Goal: Task Accomplishment & Management: Manage account settings

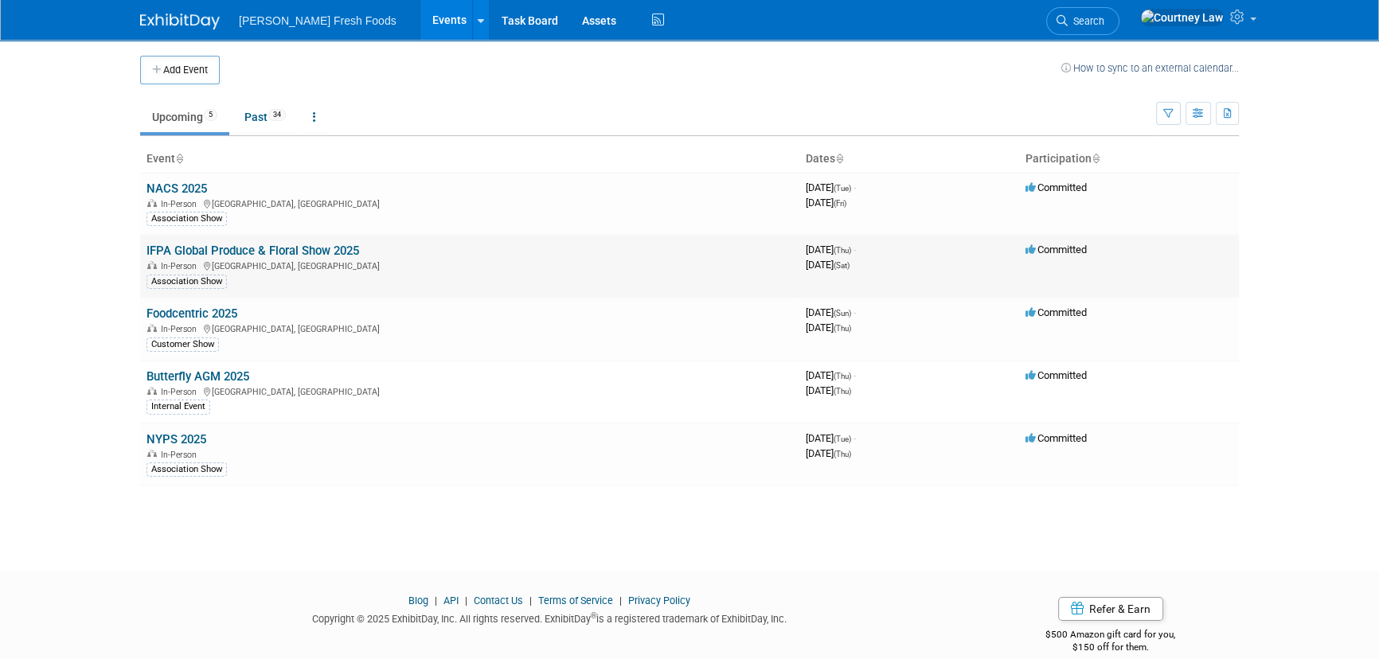
click at [228, 252] on link "IFPA Global Produce & Floral Show 2025" at bounding box center [252, 251] width 213 height 14
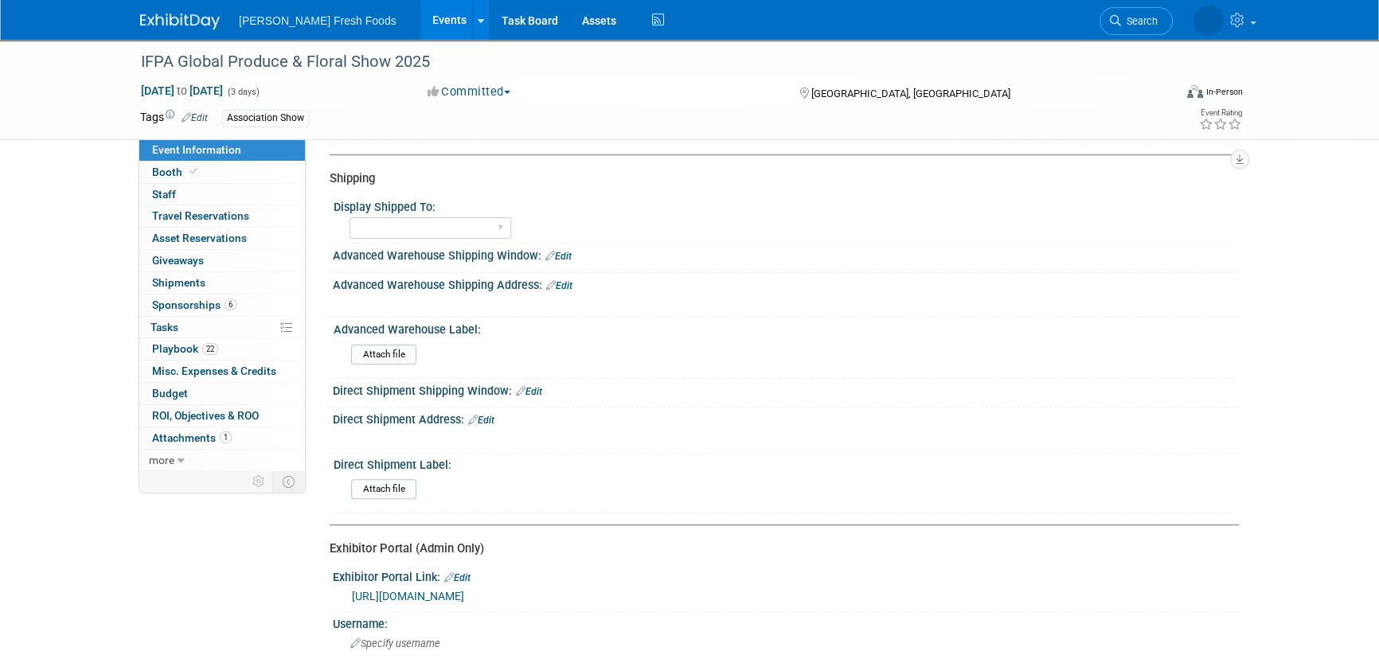
scroll to position [506, 0]
click at [240, 171] on link "Booth" at bounding box center [222, 172] width 166 height 21
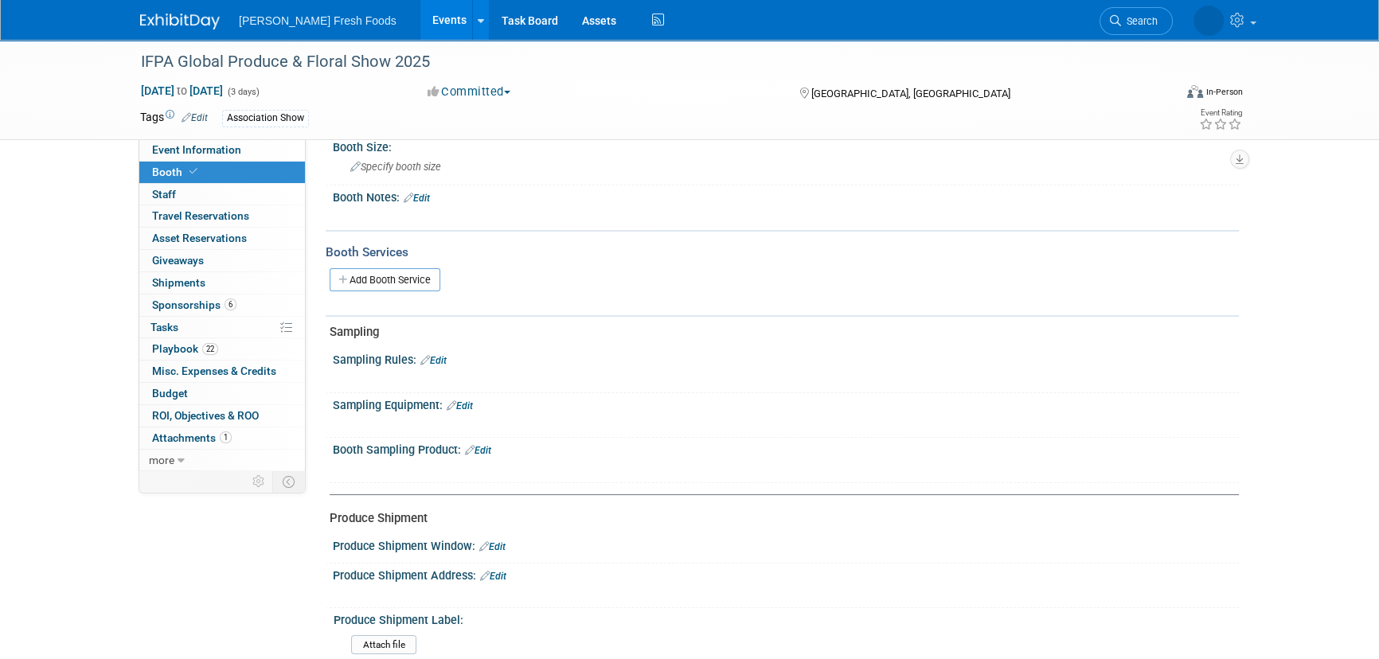
scroll to position [289, 0]
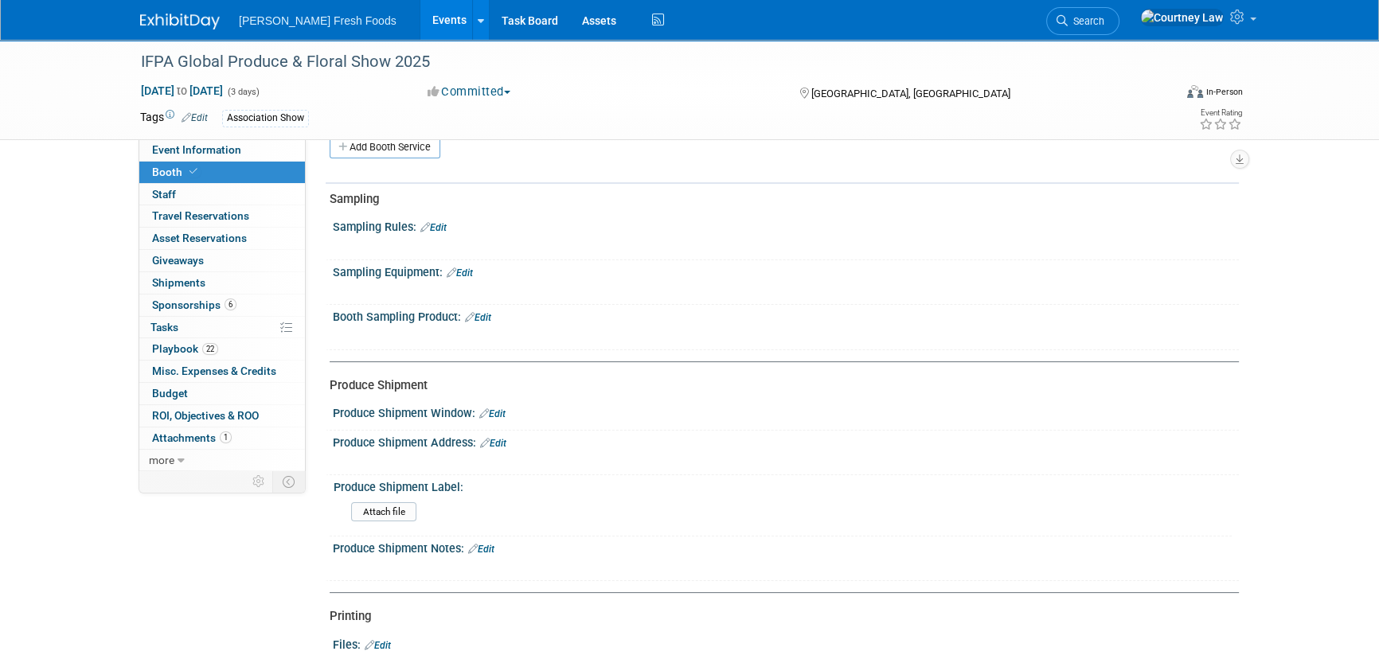
click at [497, 411] on link "Edit" at bounding box center [492, 413] width 26 height 11
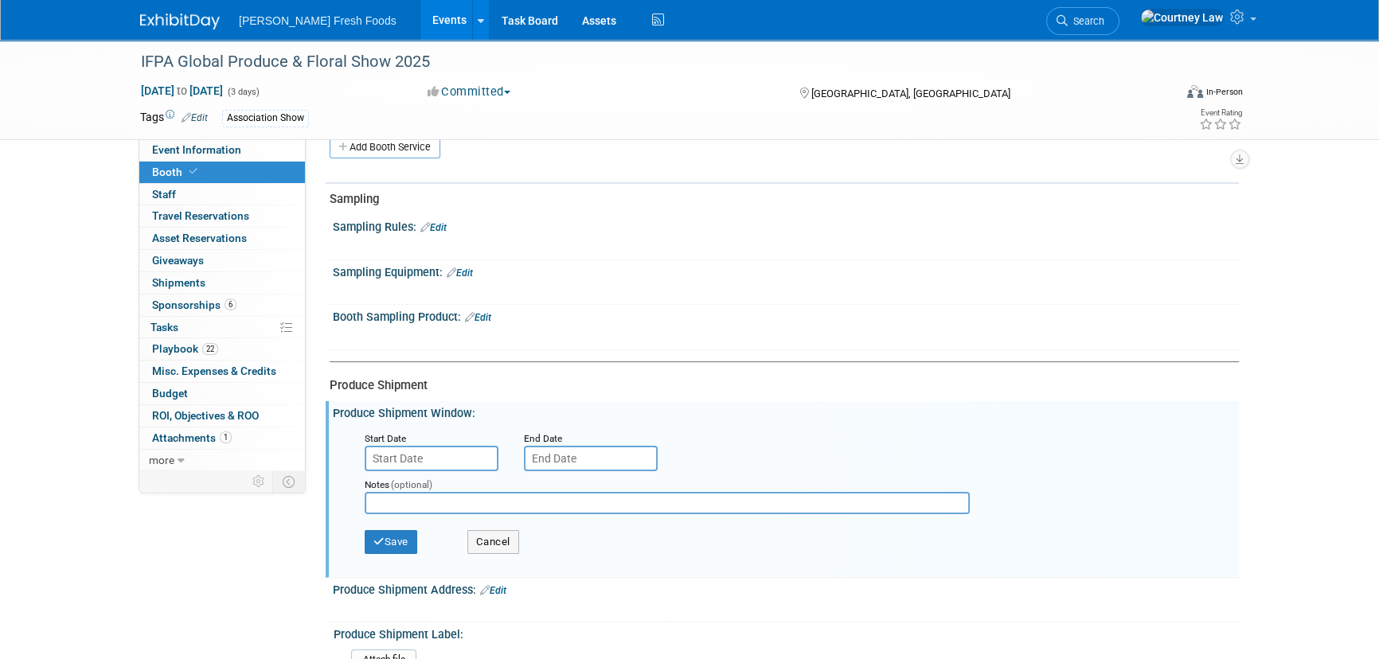
click at [451, 454] on input "text" at bounding box center [432, 458] width 134 height 25
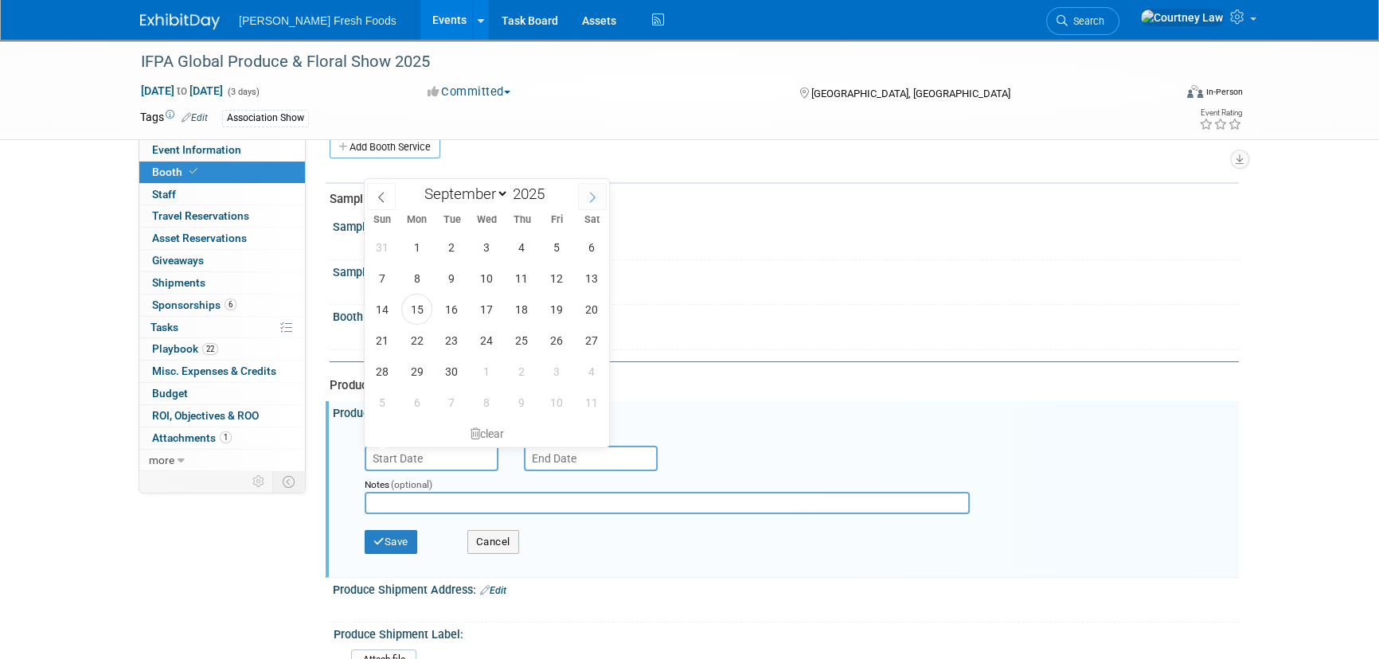
click at [590, 199] on icon at bounding box center [592, 197] width 11 height 11
select select "9"
click at [412, 310] on span "13" at bounding box center [416, 309] width 31 height 31
type input "Oct 13, 2025"
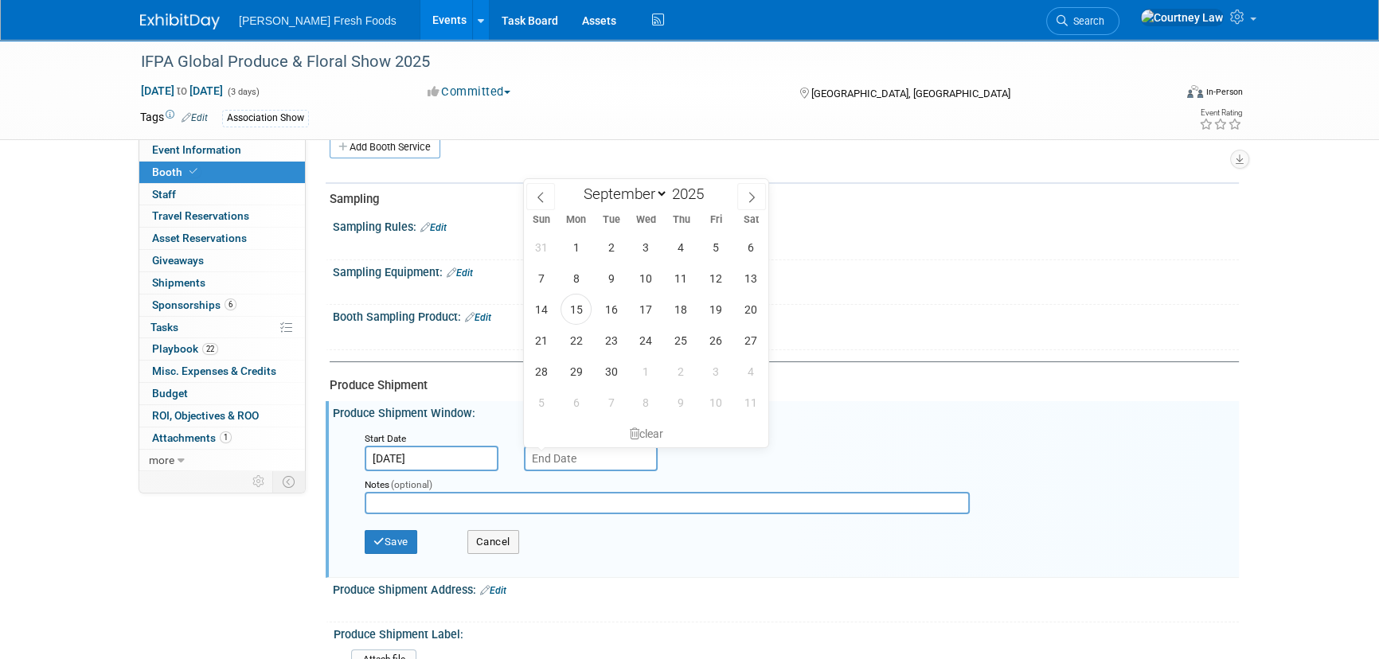
click at [554, 455] on input "text" at bounding box center [591, 458] width 134 height 25
click at [754, 196] on icon at bounding box center [752, 197] width 6 height 10
select select "9"
click at [720, 307] on span "17" at bounding box center [716, 309] width 31 height 31
type input "Oct 17, 2025"
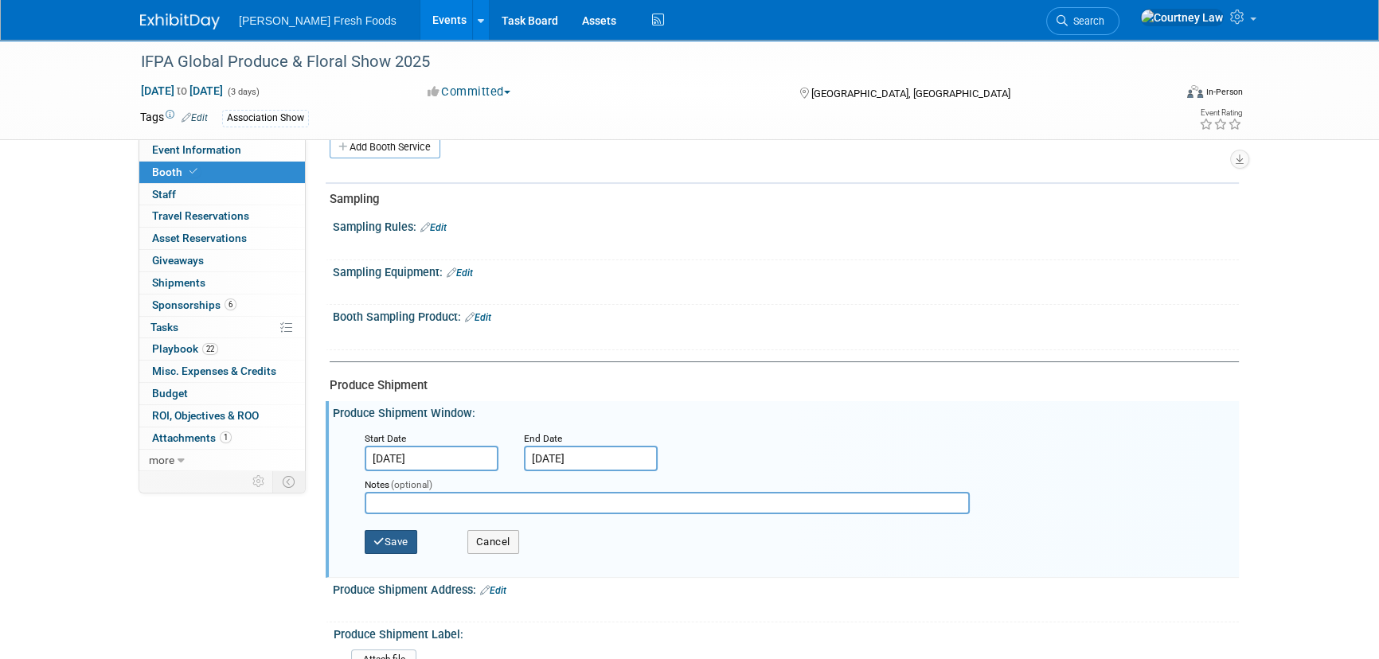
click at [385, 539] on button "Save" at bounding box center [391, 542] width 53 height 24
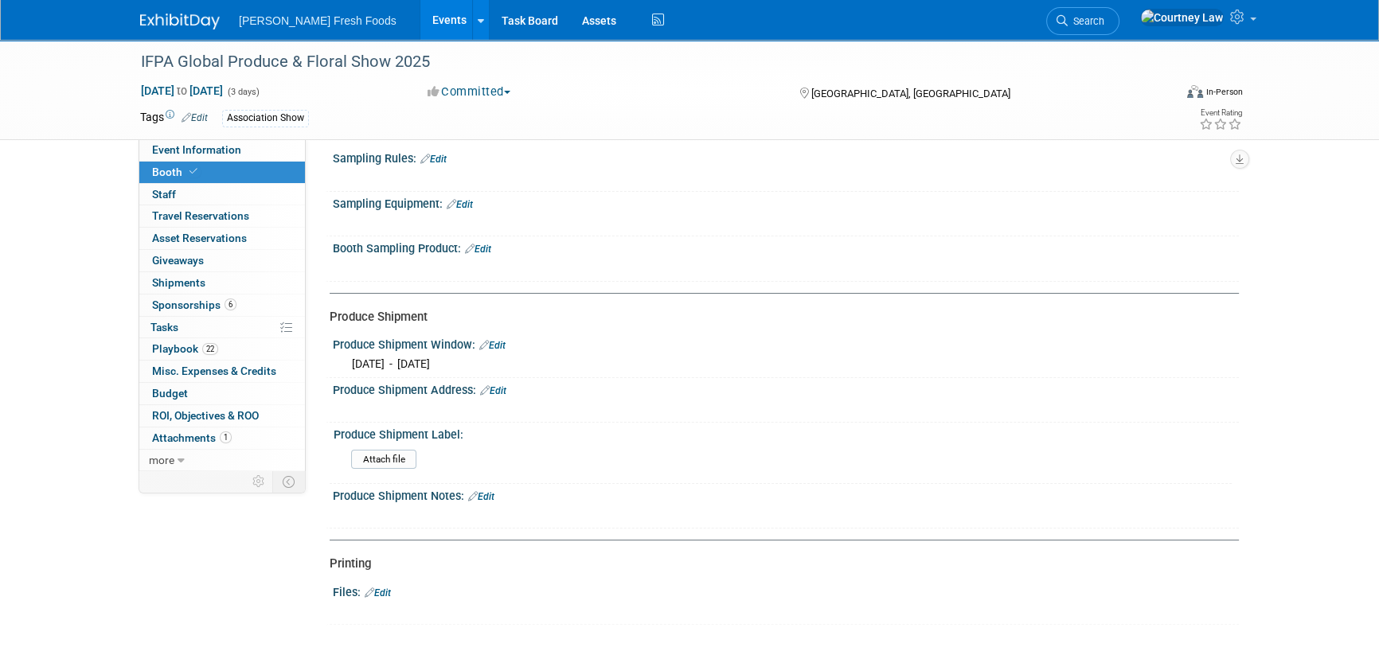
scroll to position [361, 0]
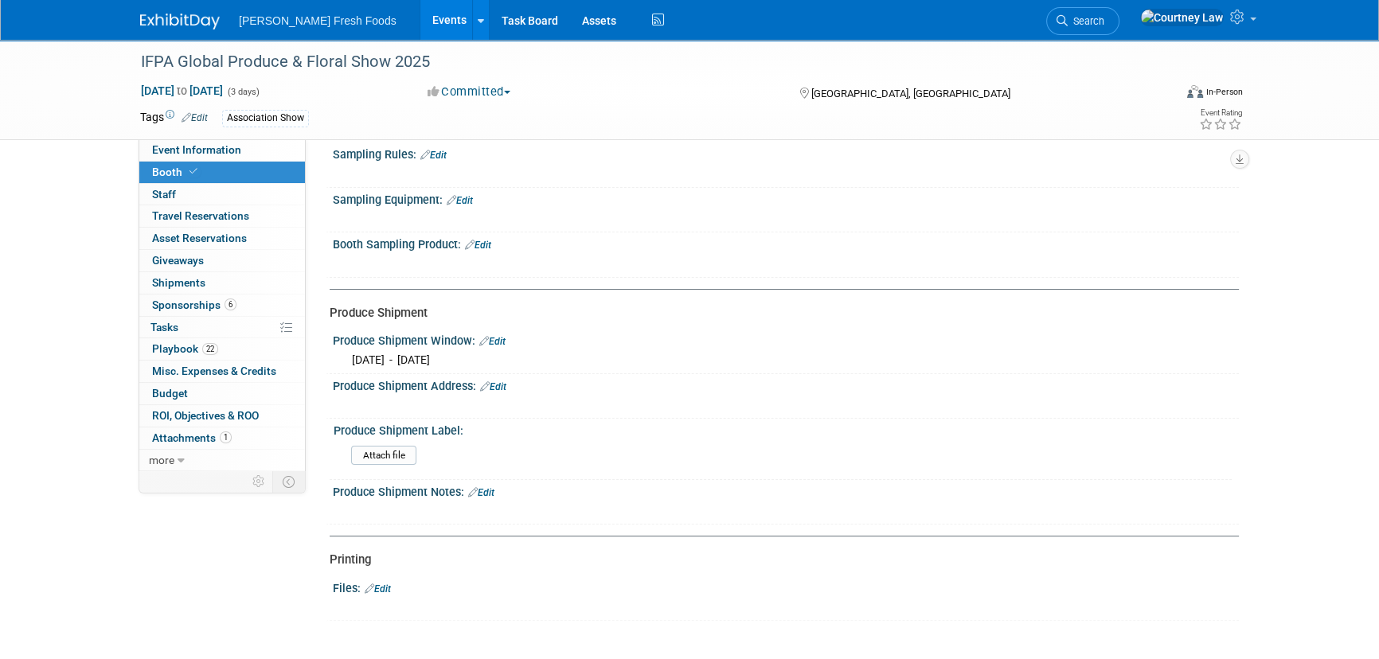
click at [498, 383] on link "Edit" at bounding box center [493, 386] width 26 height 11
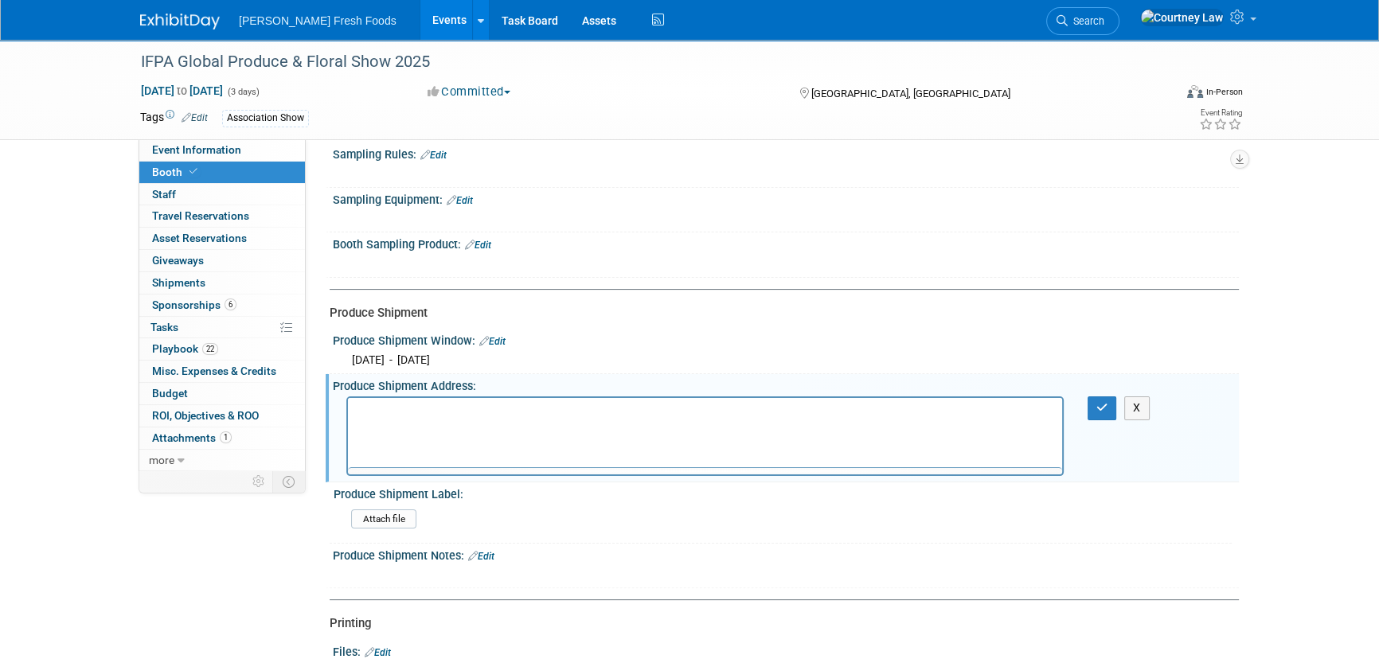
scroll to position [0, 0]
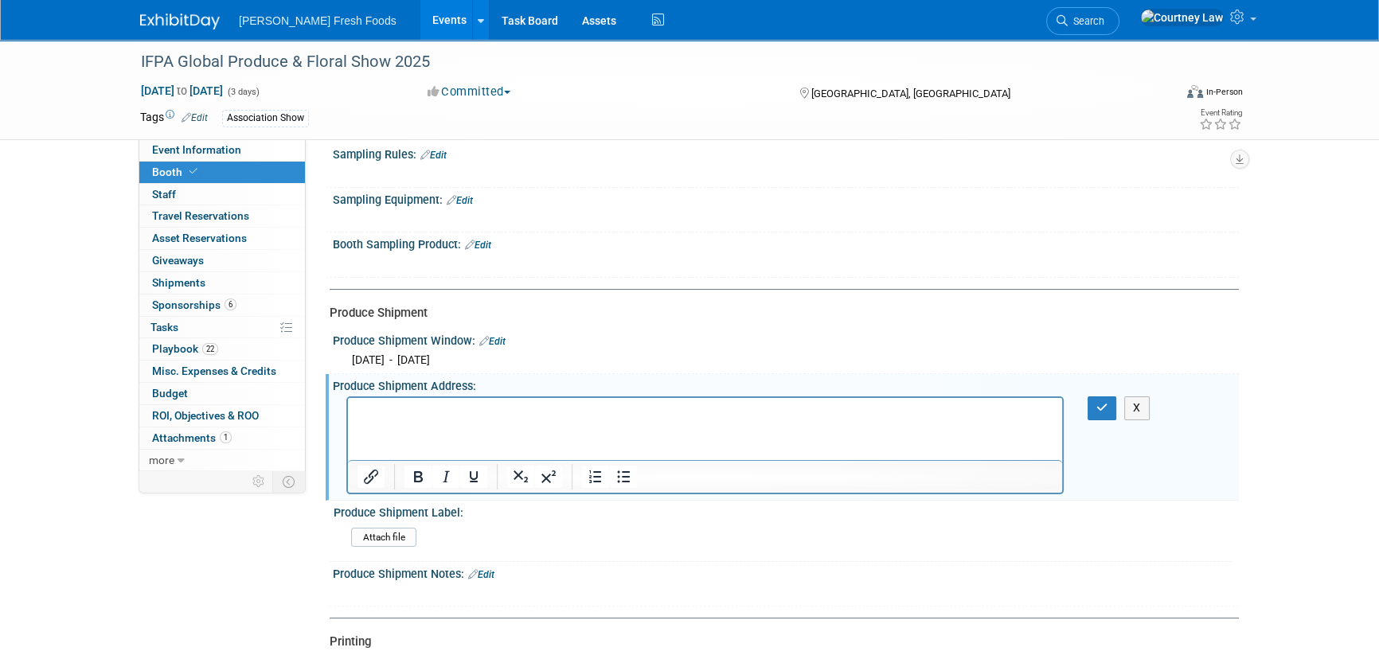
click at [602, 420] on html at bounding box center [705, 409] width 714 height 22
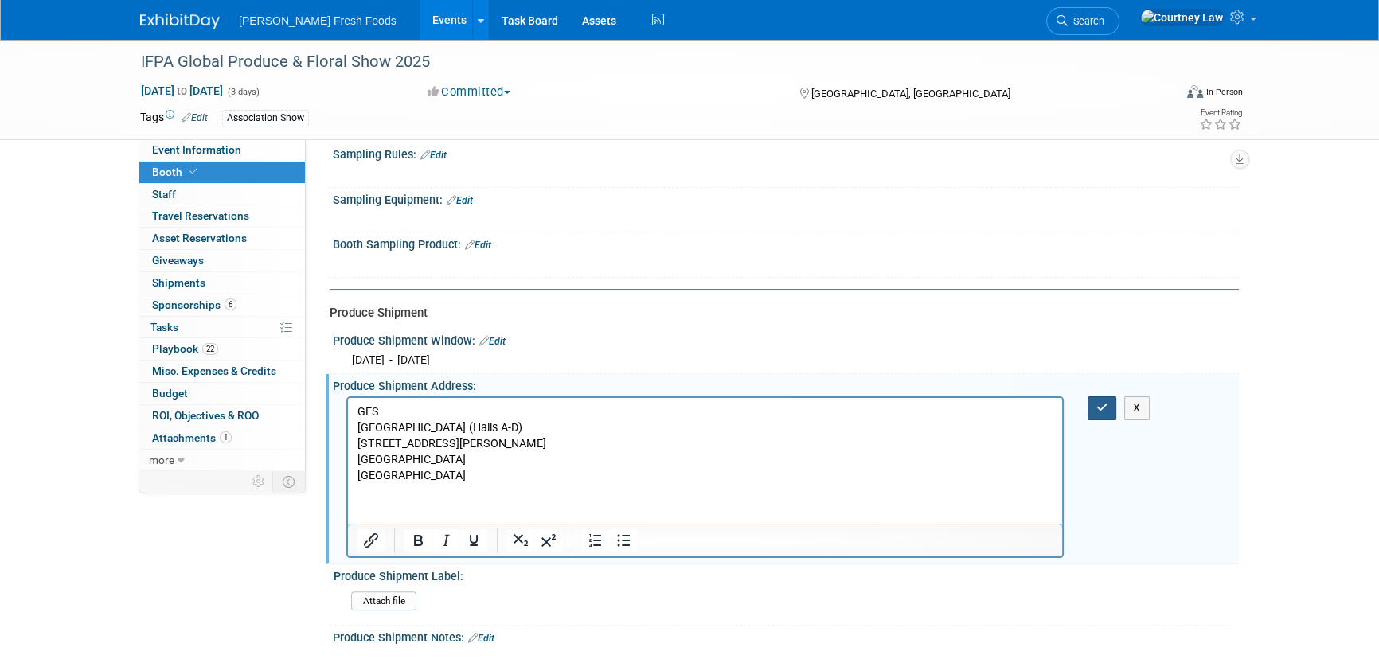
click at [1107, 404] on button "button" at bounding box center [1101, 407] width 29 height 23
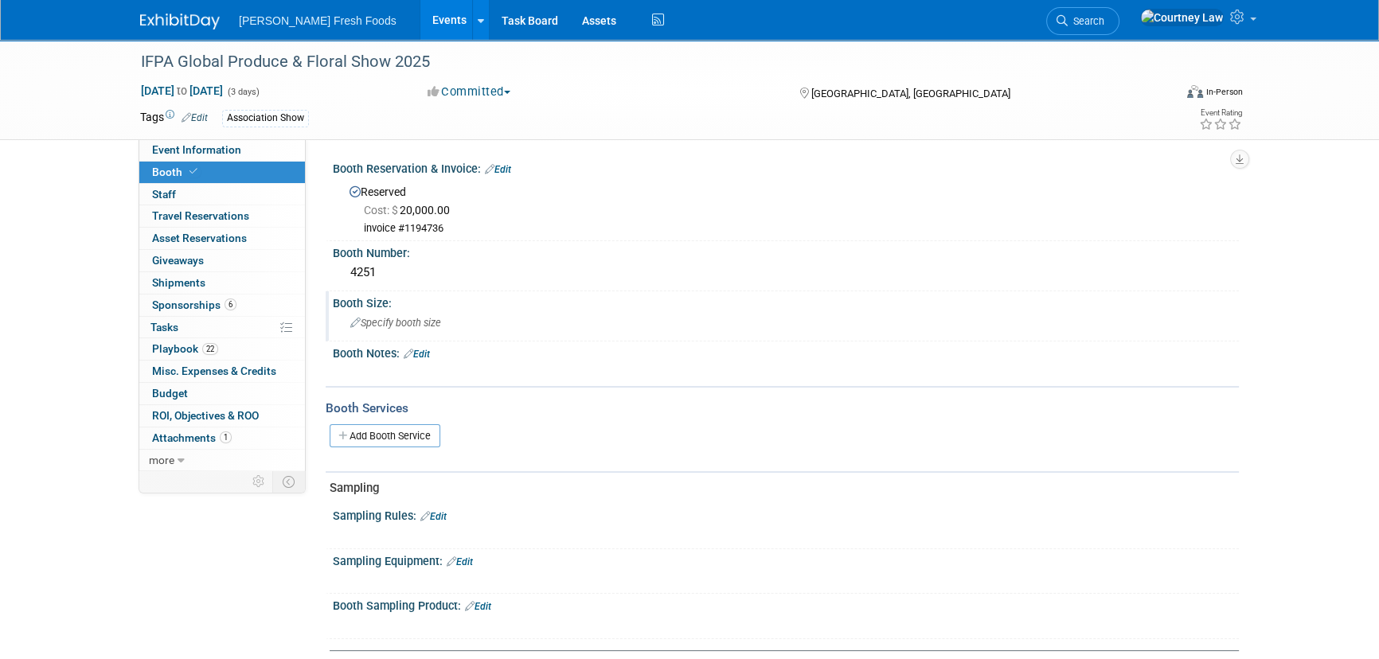
click at [411, 332] on div "Specify booth size" at bounding box center [786, 322] width 882 height 25
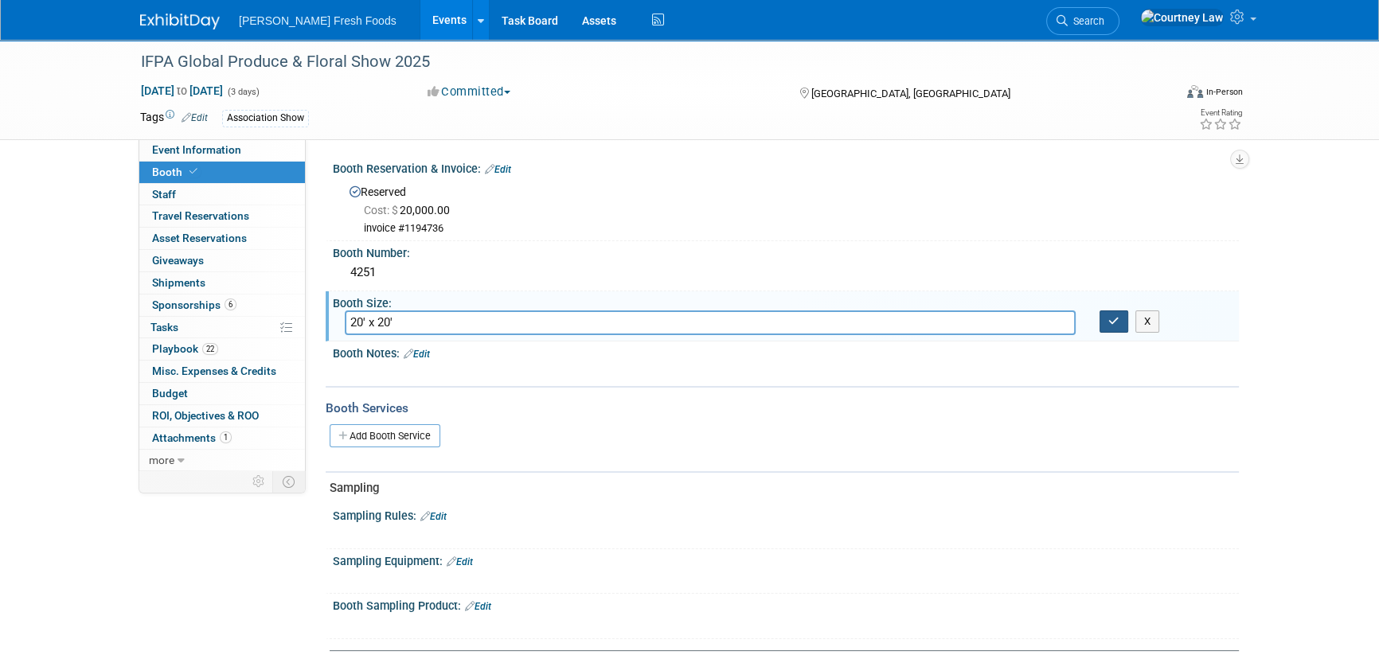
type input "20' x 20'"
click at [1117, 324] on icon "button" at bounding box center [1113, 321] width 11 height 10
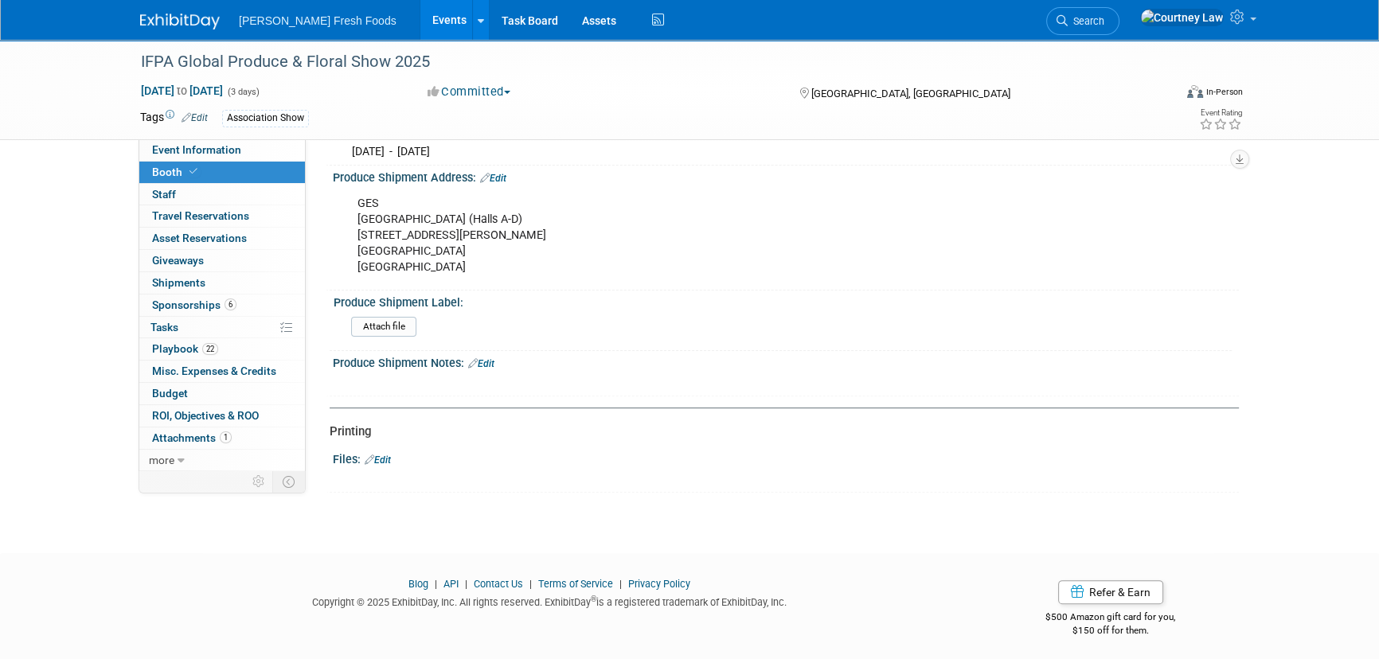
scroll to position [572, 0]
click at [389, 322] on input "file" at bounding box center [307, 325] width 217 height 18
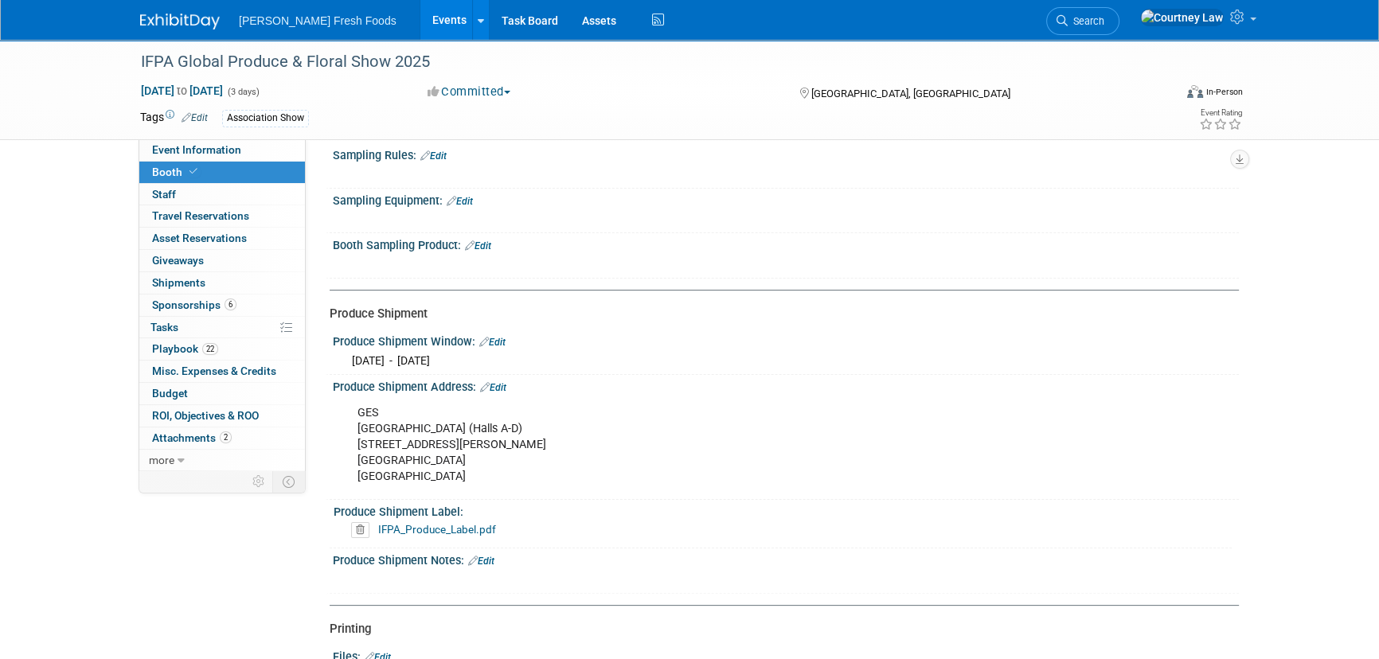
scroll to position [361, 0]
